Goal: Find specific page/section: Find specific page/section

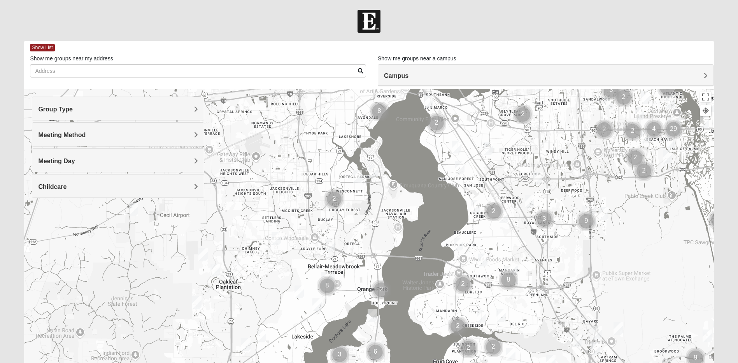
drag, startPoint x: 264, startPoint y: 343, endPoint x: 569, endPoint y: 229, distance: 325.7
click at [569, 229] on div at bounding box center [368, 244] width 689 height 311
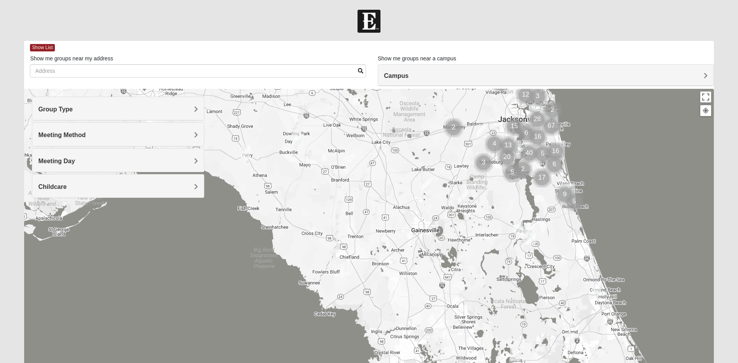
drag, startPoint x: 246, startPoint y: 332, endPoint x: 363, endPoint y: 181, distance: 190.5
click at [363, 181] on div at bounding box center [368, 244] width 689 height 311
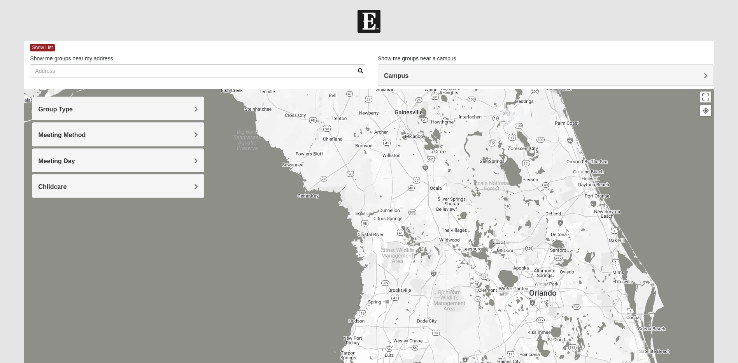
drag, startPoint x: 400, startPoint y: 294, endPoint x: 377, endPoint y: 163, distance: 132.7
click at [377, 163] on div at bounding box center [368, 244] width 689 height 311
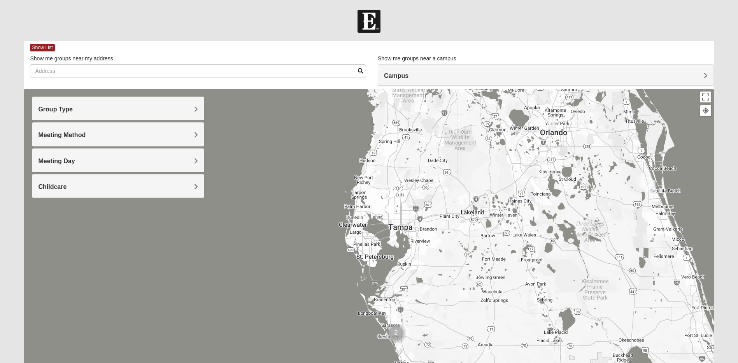
drag, startPoint x: 389, startPoint y: 317, endPoint x: 408, endPoint y: 185, distance: 133.7
click at [408, 185] on div at bounding box center [368, 244] width 689 height 311
click at [185, 111] on h4 "Group Type" at bounding box center [118, 108] width 160 height 7
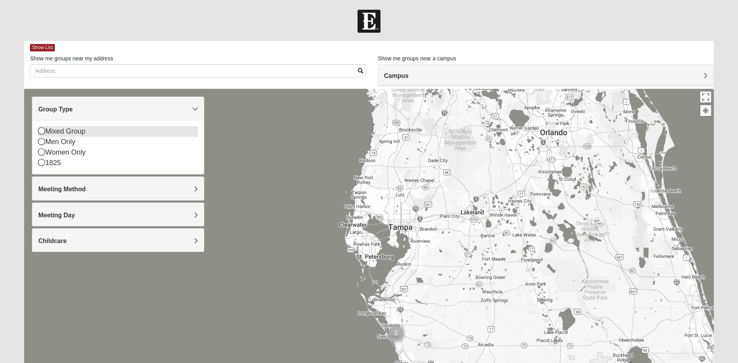
click at [43, 132] on icon at bounding box center [41, 130] width 7 height 7
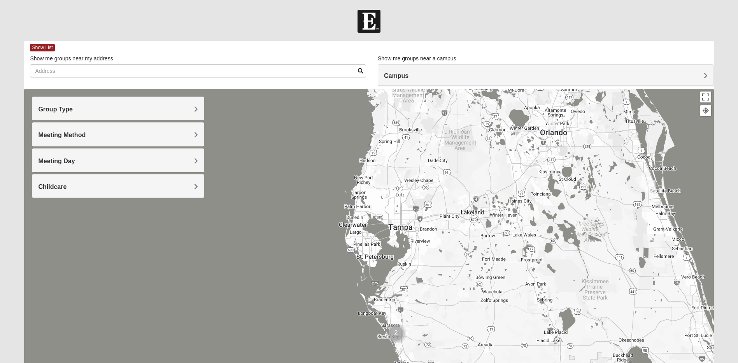
click at [68, 138] on span "Meeting Method" at bounding box center [61, 135] width 47 height 7
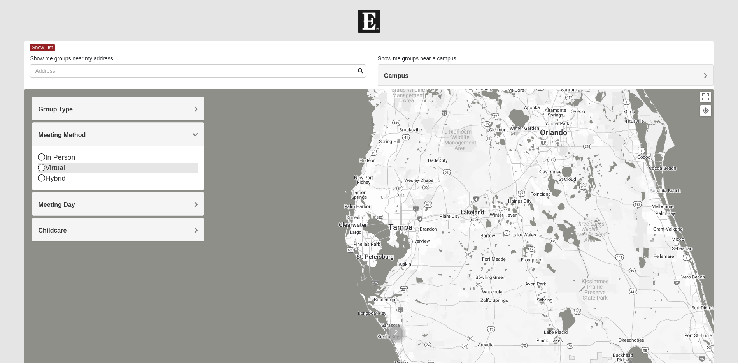
click at [43, 167] on icon at bounding box center [41, 167] width 7 height 7
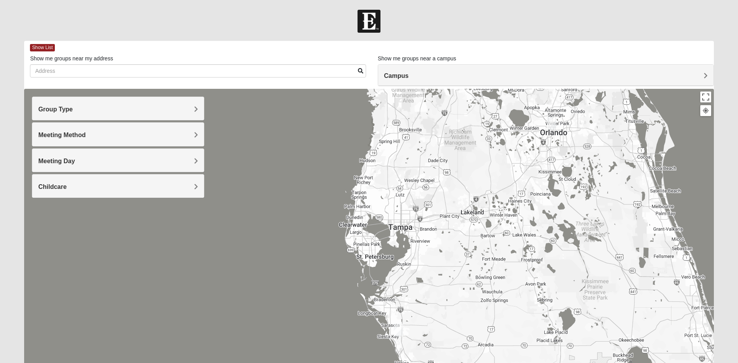
click at [141, 108] on h4 "Group Type" at bounding box center [118, 108] width 160 height 7
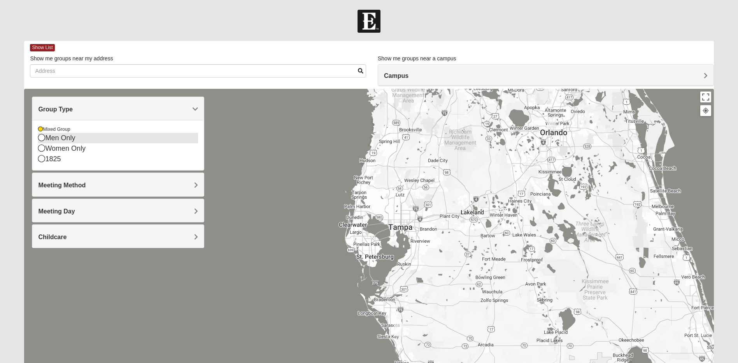
click at [63, 138] on div "Men Only" at bounding box center [118, 138] width 160 height 11
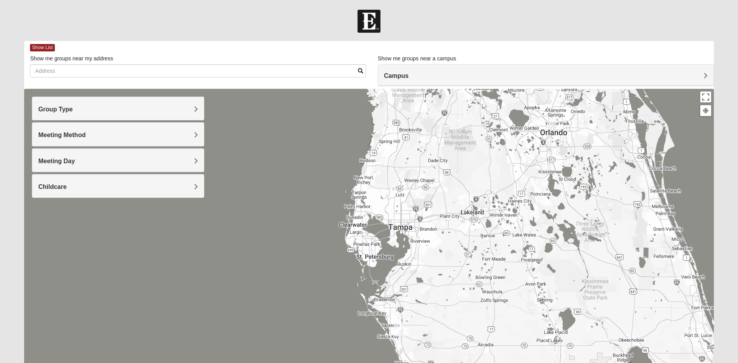
click at [114, 162] on h4 "Meeting Day" at bounding box center [118, 160] width 160 height 7
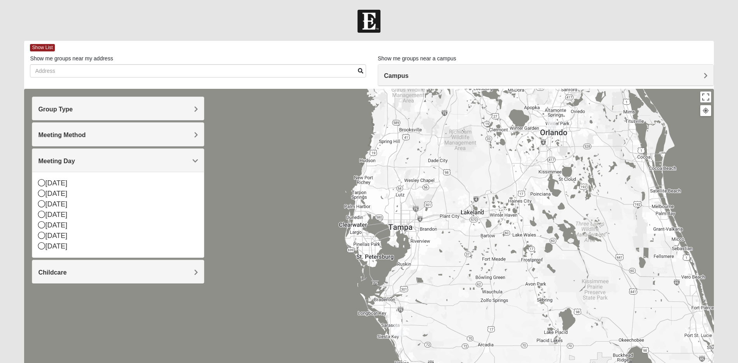
click at [114, 162] on h4 "Meeting Day" at bounding box center [118, 160] width 160 height 7
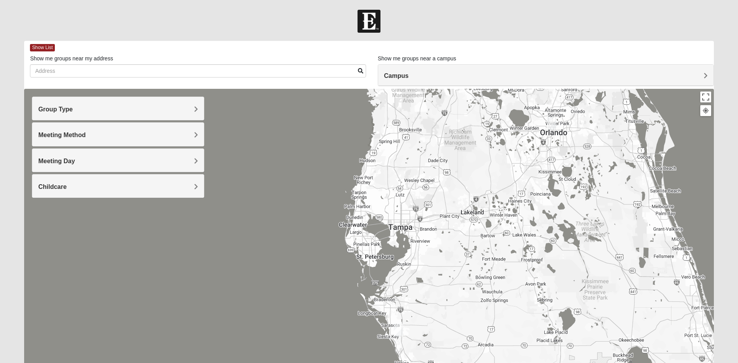
click at [107, 183] on h4 "Childcare" at bounding box center [118, 186] width 160 height 7
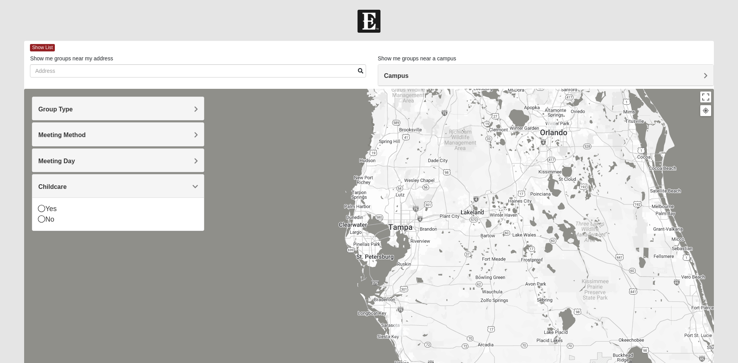
click at [107, 183] on h4 "Childcare" at bounding box center [118, 186] width 160 height 7
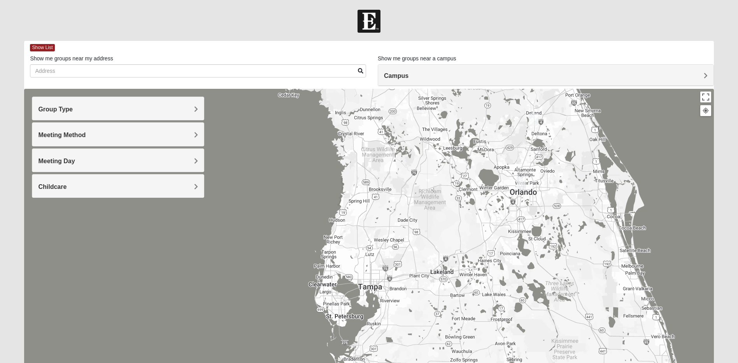
drag, startPoint x: 462, startPoint y: 201, endPoint x: 432, endPoint y: 261, distance: 67.5
click at [432, 261] on div at bounding box center [368, 244] width 689 height 311
drag, startPoint x: 428, startPoint y: 205, endPoint x: 386, endPoint y: 282, distance: 87.4
click at [386, 282] on div at bounding box center [368, 244] width 689 height 311
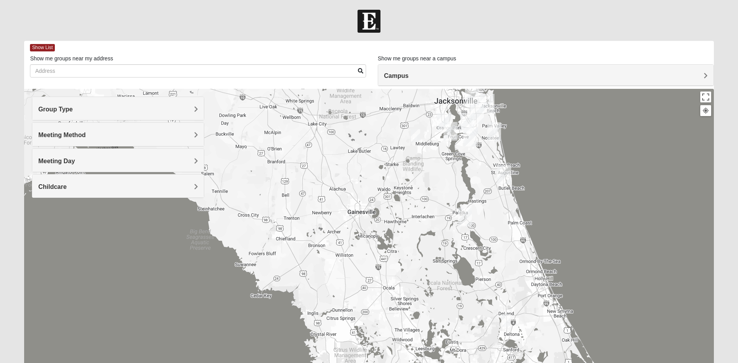
drag, startPoint x: 367, startPoint y: 184, endPoint x: 397, endPoint y: 288, distance: 107.9
click at [397, 288] on div at bounding box center [368, 244] width 689 height 311
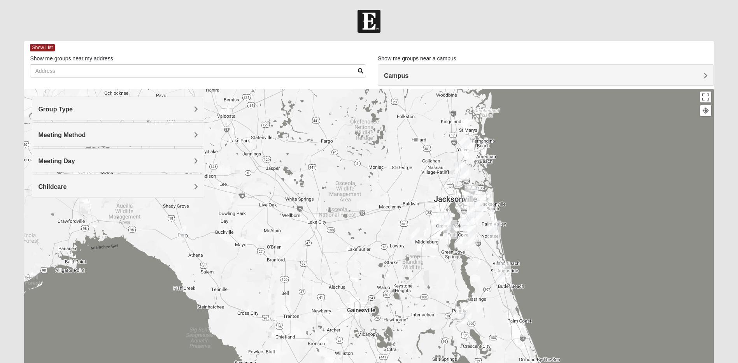
drag, startPoint x: 380, startPoint y: 198, endPoint x: 377, endPoint y: 282, distance: 84.1
click at [381, 288] on div at bounding box center [368, 244] width 689 height 311
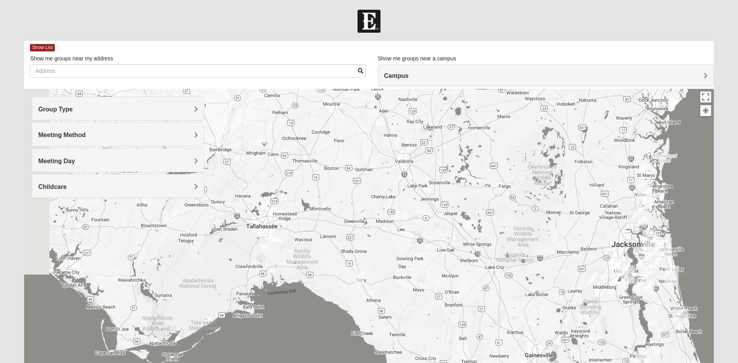
drag, startPoint x: 253, startPoint y: 241, endPoint x: 431, endPoint y: 272, distance: 180.9
click at [431, 272] on div at bounding box center [368, 244] width 689 height 311
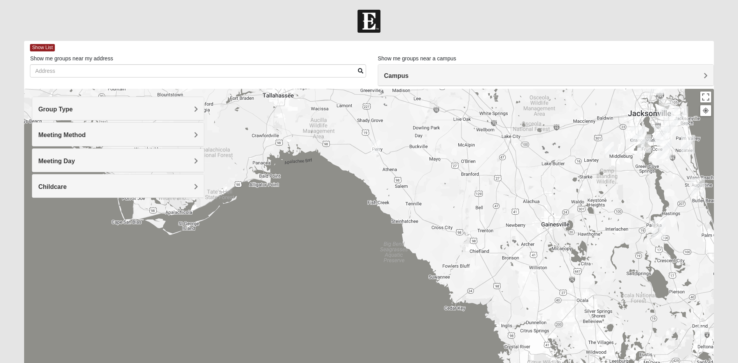
drag, startPoint x: 331, startPoint y: 294, endPoint x: 343, endPoint y: 162, distance: 132.4
click at [343, 162] on div at bounding box center [368, 244] width 689 height 311
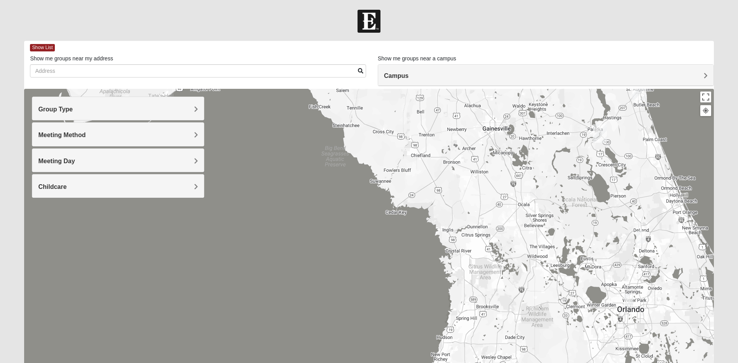
drag, startPoint x: 458, startPoint y: 308, endPoint x: 399, endPoint y: 213, distance: 112.4
click at [399, 213] on div at bounding box center [368, 244] width 689 height 311
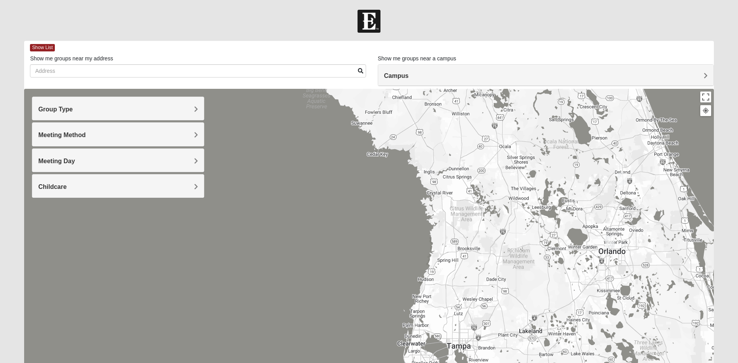
drag, startPoint x: 435, startPoint y: 332, endPoint x: 417, endPoint y: 270, distance: 64.2
click at [418, 270] on div at bounding box center [368, 244] width 689 height 311
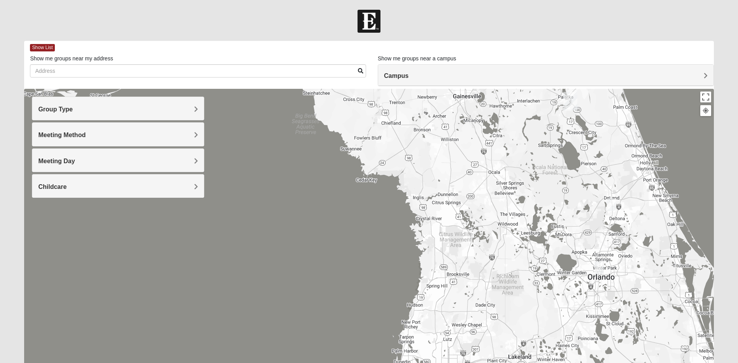
drag, startPoint x: 416, startPoint y: 228, endPoint x: 410, endPoint y: 253, distance: 25.2
click at [410, 253] on div at bounding box center [368, 244] width 689 height 311
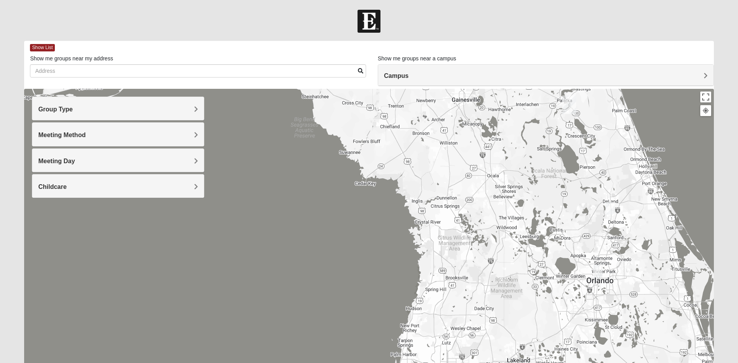
click at [423, 226] on div at bounding box center [368, 244] width 689 height 311
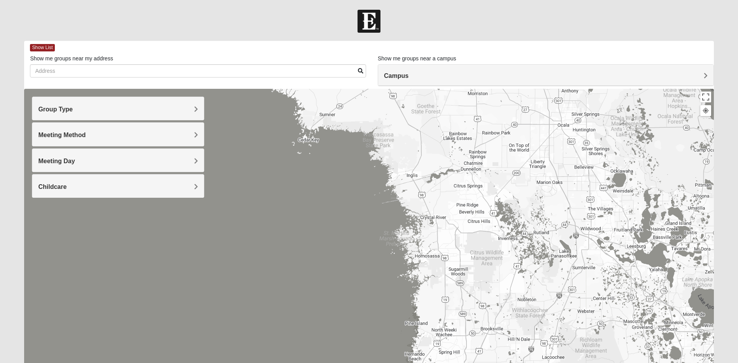
click at [419, 228] on div at bounding box center [368, 244] width 689 height 311
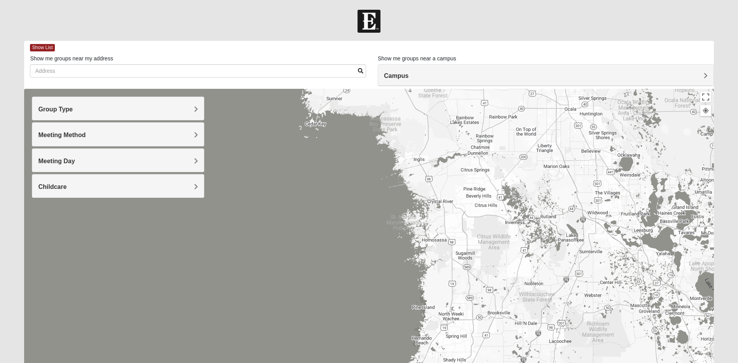
click at [413, 170] on div at bounding box center [368, 244] width 689 height 311
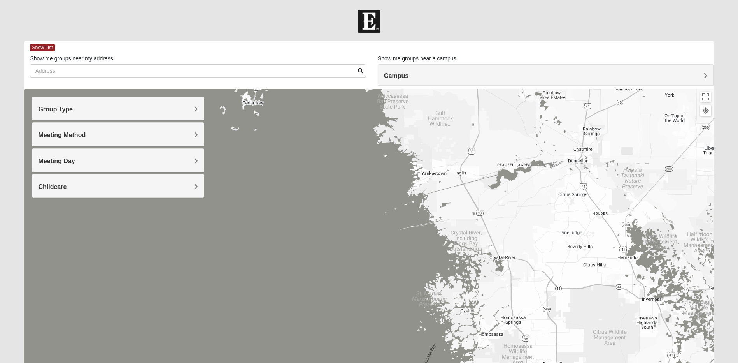
drag, startPoint x: 413, startPoint y: 187, endPoint x: 434, endPoint y: 202, distance: 25.8
click at [434, 202] on div at bounding box center [368, 244] width 689 height 311
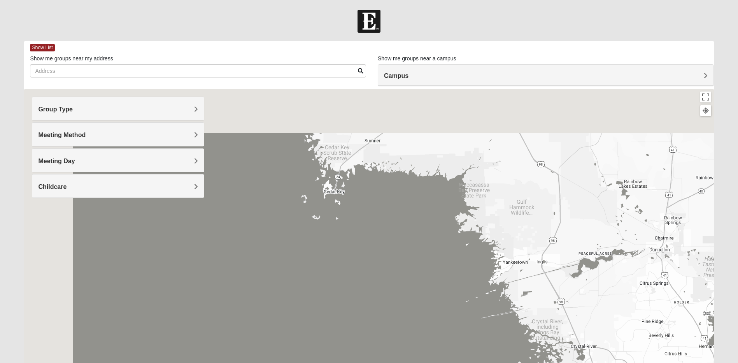
drag, startPoint x: 375, startPoint y: 175, endPoint x: 490, endPoint y: 291, distance: 163.7
click at [482, 287] on div at bounding box center [368, 244] width 689 height 311
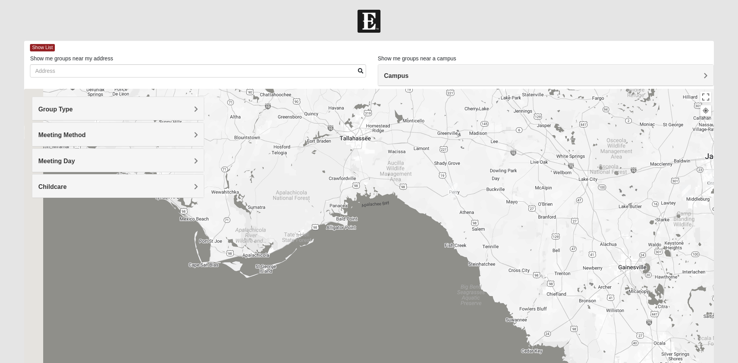
drag, startPoint x: 339, startPoint y: 177, endPoint x: 453, endPoint y: 285, distance: 157.2
click at [453, 285] on div at bounding box center [368, 244] width 689 height 311
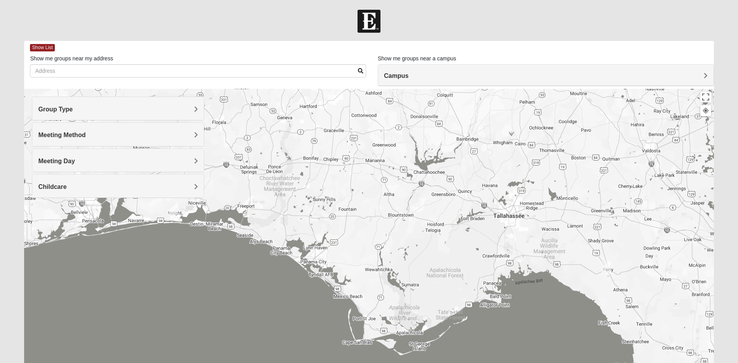
drag, startPoint x: 390, startPoint y: 251, endPoint x: 536, endPoint y: 318, distance: 160.2
click at [533, 321] on div at bounding box center [368, 244] width 689 height 311
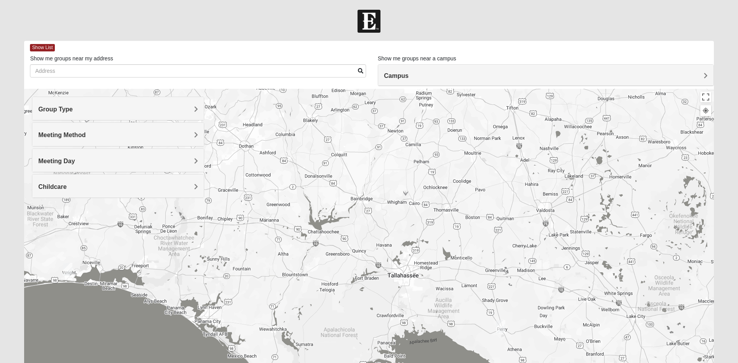
drag, startPoint x: 562, startPoint y: 214, endPoint x: 455, endPoint y: 273, distance: 122.8
click at [455, 273] on div at bounding box center [368, 244] width 689 height 311
click at [430, 279] on div at bounding box center [368, 244] width 689 height 311
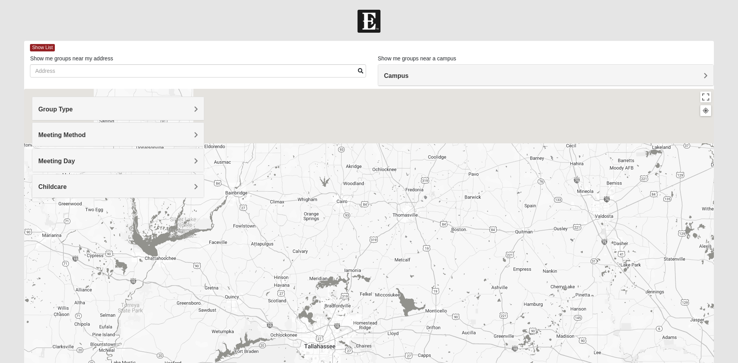
drag, startPoint x: 464, startPoint y: 177, endPoint x: 407, endPoint y: 252, distance: 94.5
click at [407, 252] on div at bounding box center [368, 244] width 689 height 311
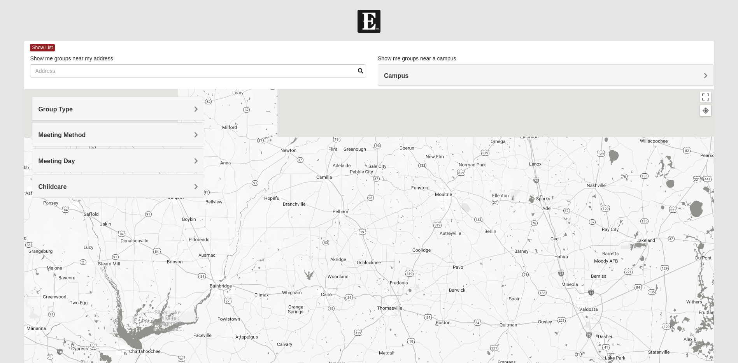
drag, startPoint x: 463, startPoint y: 196, endPoint x: 447, endPoint y: 295, distance: 100.0
click at [447, 295] on div at bounding box center [368, 244] width 689 height 311
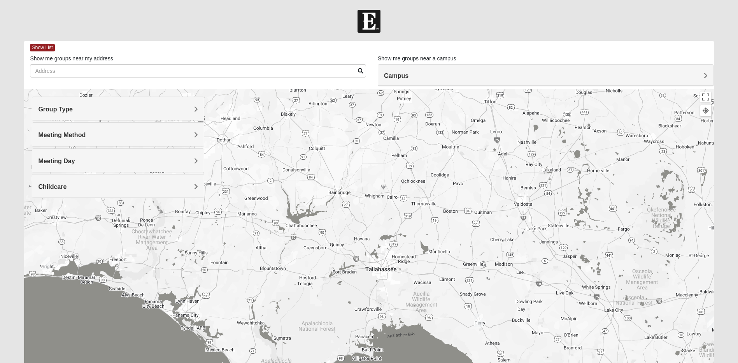
drag, startPoint x: 442, startPoint y: 294, endPoint x: 449, endPoint y: 192, distance: 101.8
click at [449, 192] on div at bounding box center [368, 244] width 689 height 311
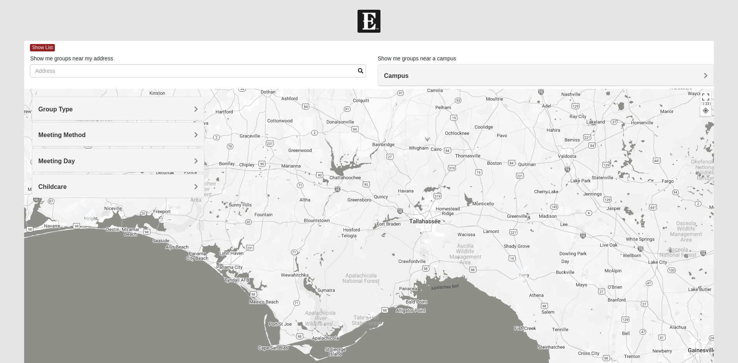
drag, startPoint x: 387, startPoint y: 291, endPoint x: 430, endPoint y: 242, distance: 65.6
click at [430, 242] on div at bounding box center [368, 244] width 689 height 311
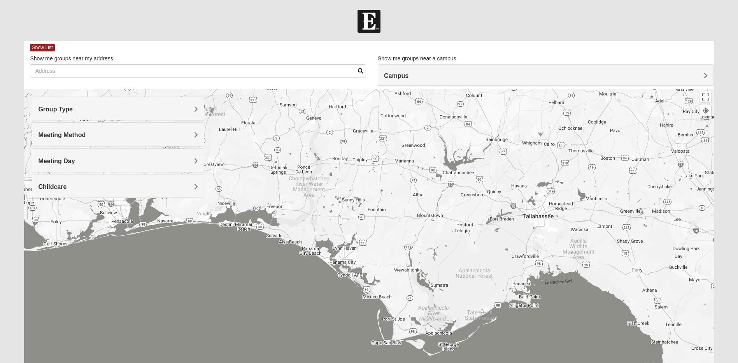
drag, startPoint x: 268, startPoint y: 261, endPoint x: 382, endPoint y: 256, distance: 114.1
click at [382, 256] on div at bounding box center [368, 244] width 689 height 311
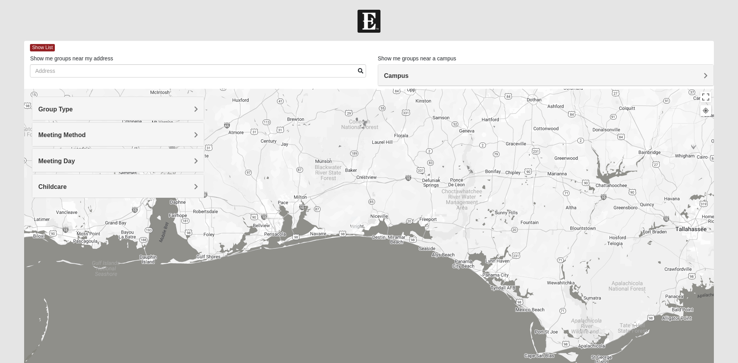
drag, startPoint x: 234, startPoint y: 274, endPoint x: 393, endPoint y: 287, distance: 159.3
click at [393, 287] on div at bounding box center [368, 244] width 689 height 311
click at [356, 223] on img "Online Mixed Asher 32547" at bounding box center [355, 222] width 9 height 13
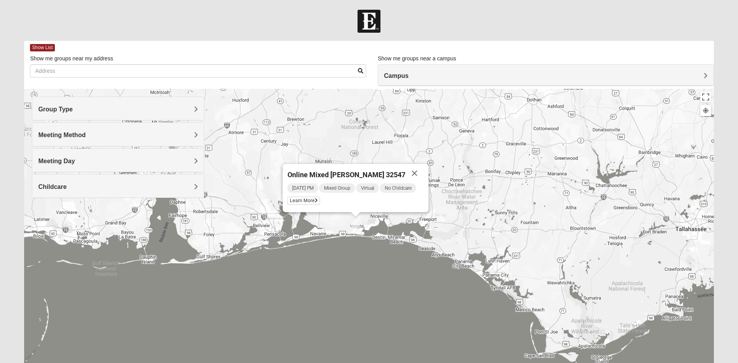
click at [415, 174] on button "Close" at bounding box center [414, 173] width 19 height 19
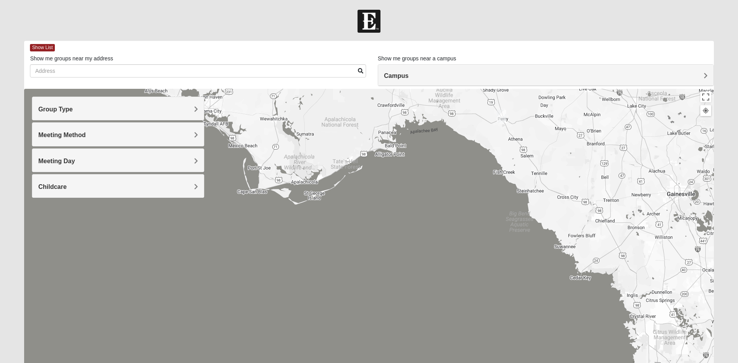
drag, startPoint x: 631, startPoint y: 336, endPoint x: 311, endPoint y: 147, distance: 371.5
click at [313, 149] on div at bounding box center [368, 244] width 689 height 311
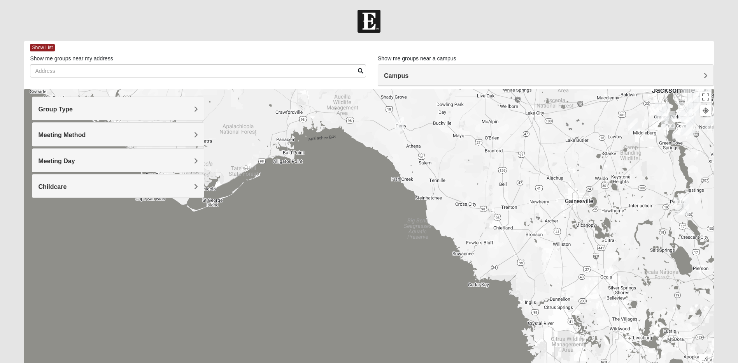
drag, startPoint x: 422, startPoint y: 292, endPoint x: 419, endPoint y: 304, distance: 12.4
click at [420, 304] on div at bounding box center [368, 244] width 689 height 311
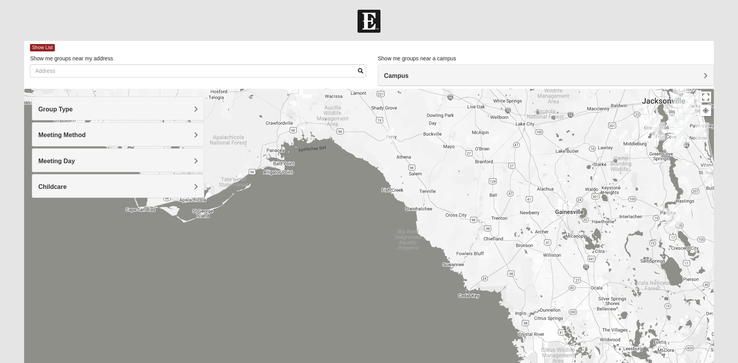
drag, startPoint x: 435, startPoint y: 300, endPoint x: 344, endPoint y: 105, distance: 214.6
click at [348, 118] on div at bounding box center [368, 244] width 689 height 311
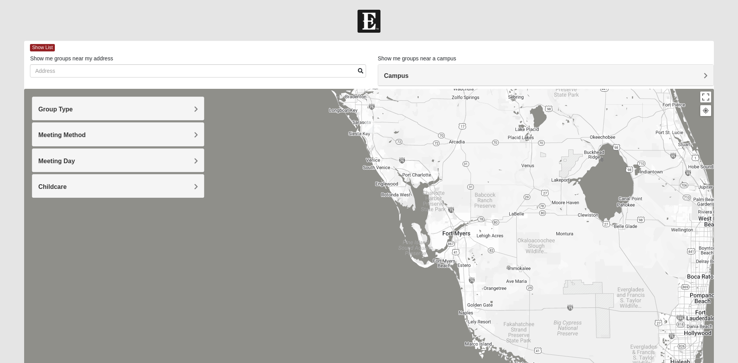
drag, startPoint x: 357, startPoint y: 165, endPoint x: 470, endPoint y: 328, distance: 197.9
click at [470, 328] on div at bounding box center [368, 244] width 689 height 311
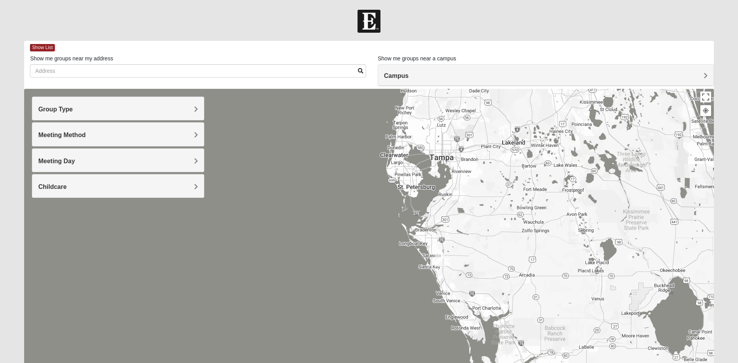
drag, startPoint x: 401, startPoint y: 151, endPoint x: 442, endPoint y: 242, distance: 99.6
click at [442, 242] on div at bounding box center [368, 244] width 689 height 311
click at [418, 285] on div at bounding box center [368, 244] width 689 height 311
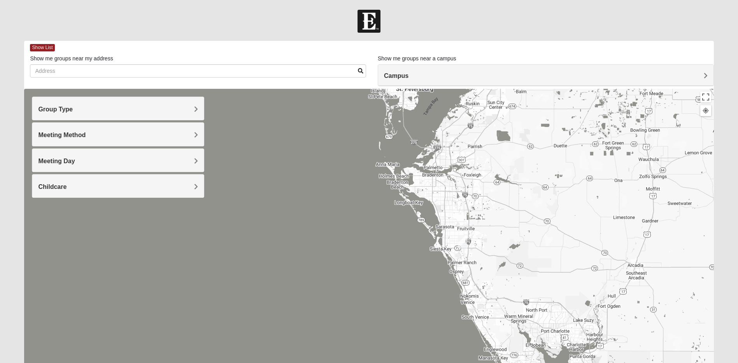
click at [386, 199] on div at bounding box center [368, 244] width 689 height 311
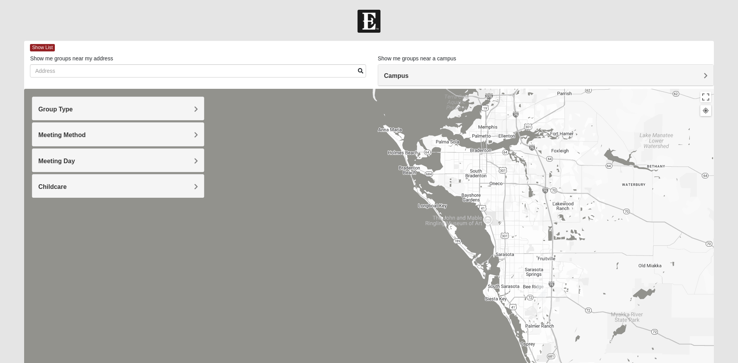
click at [393, 195] on div at bounding box center [368, 244] width 689 height 311
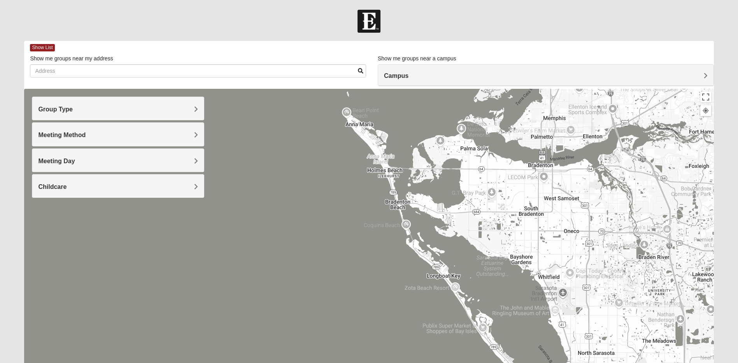
drag, startPoint x: 417, startPoint y: 198, endPoint x: 388, endPoint y: 260, distance: 68.6
click at [388, 260] on div at bounding box center [368, 244] width 689 height 311
click at [413, 216] on div at bounding box center [368, 244] width 689 height 311
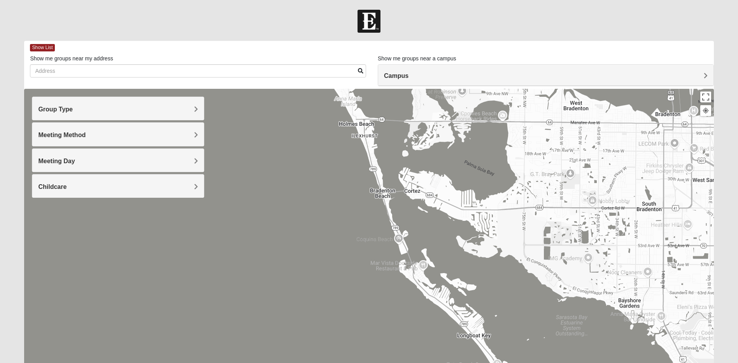
click at [421, 207] on div at bounding box center [368, 244] width 689 height 311
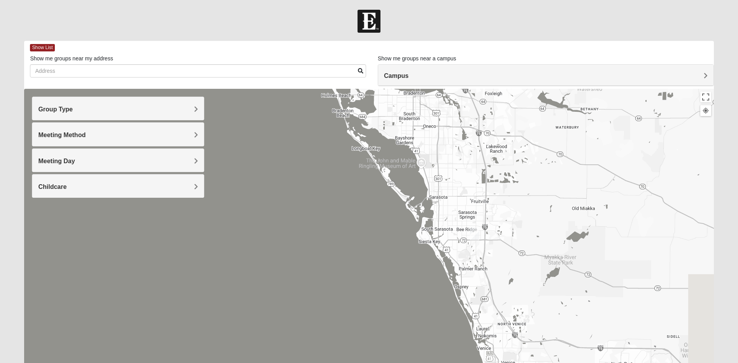
drag, startPoint x: 468, startPoint y: 278, endPoint x: 409, endPoint y: 188, distance: 107.8
click at [409, 188] on div at bounding box center [368, 244] width 689 height 311
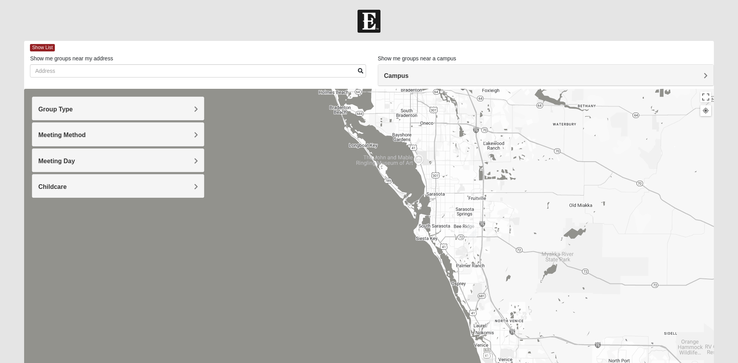
click at [472, 230] on img "Online Mixed Wildermuth" at bounding box center [471, 230] width 9 height 13
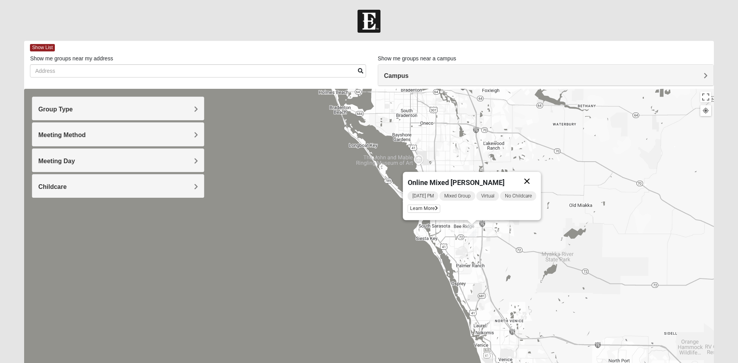
click at [526, 182] on button "Close" at bounding box center [527, 181] width 19 height 19
